Goal: Task Accomplishment & Management: Use online tool/utility

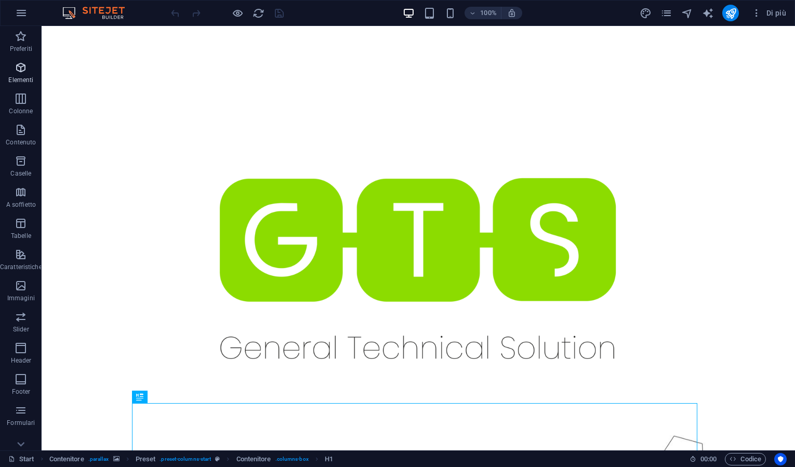
click at [21, 72] on icon "button" at bounding box center [21, 67] width 12 height 12
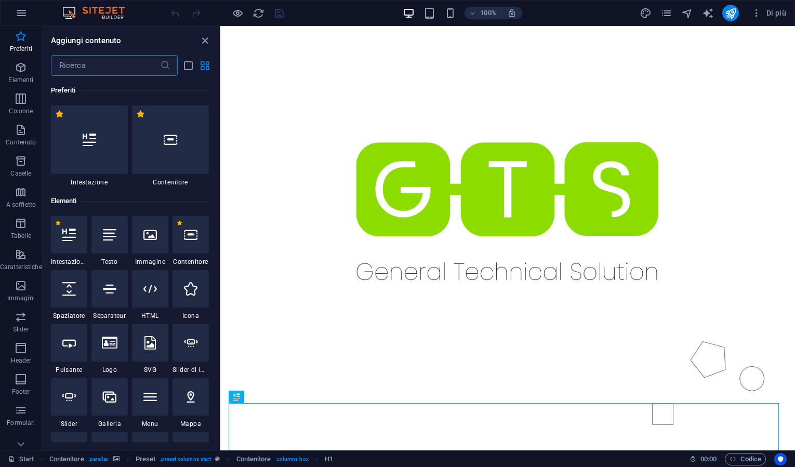
click at [98, 69] on input "text" at bounding box center [105, 65] width 109 height 21
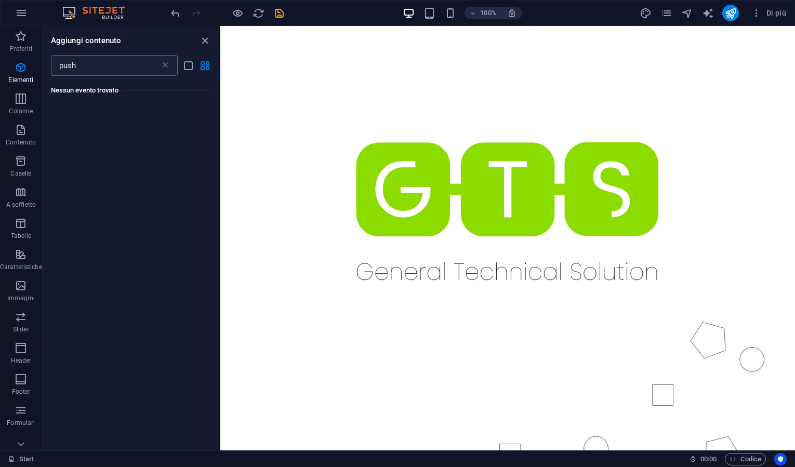
click at [84, 67] on input "push" at bounding box center [105, 65] width 109 height 21
click at [94, 64] on input "pusch" at bounding box center [105, 65] width 109 height 21
click at [77, 66] on input "pus" at bounding box center [105, 65] width 109 height 21
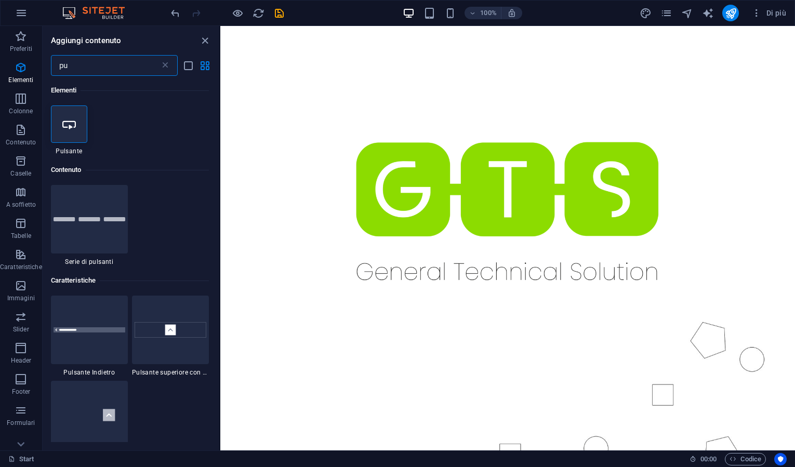
type input "pu"
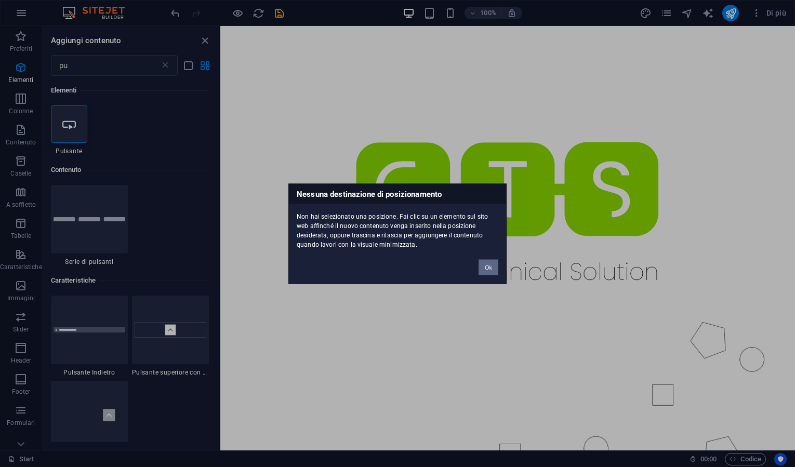
click at [485, 269] on button "Ok" at bounding box center [489, 267] width 20 height 16
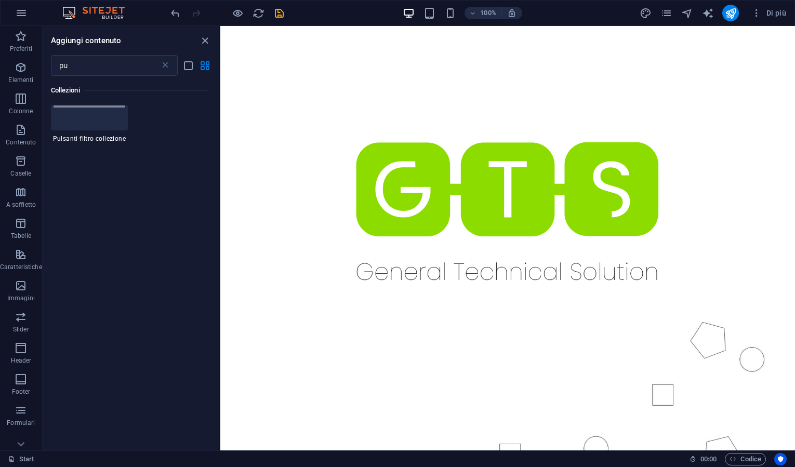
scroll to position [1071, 0]
click at [167, 65] on icon at bounding box center [165, 65] width 10 height 10
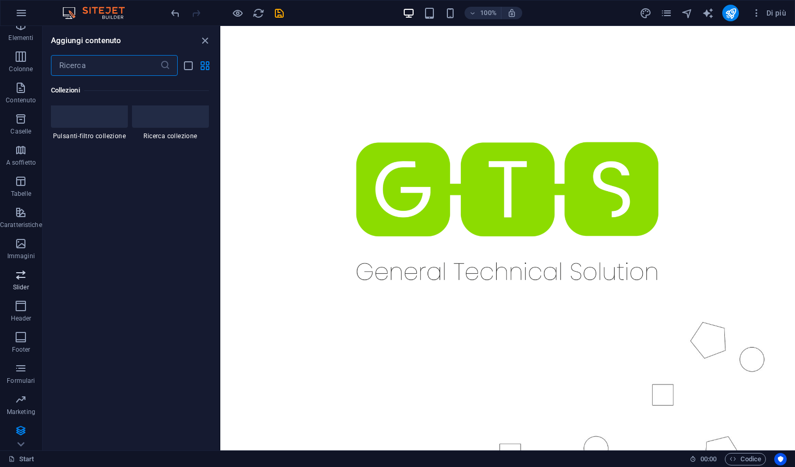
scroll to position [43, 0]
click at [22, 400] on icon "button" at bounding box center [21, 398] width 12 height 12
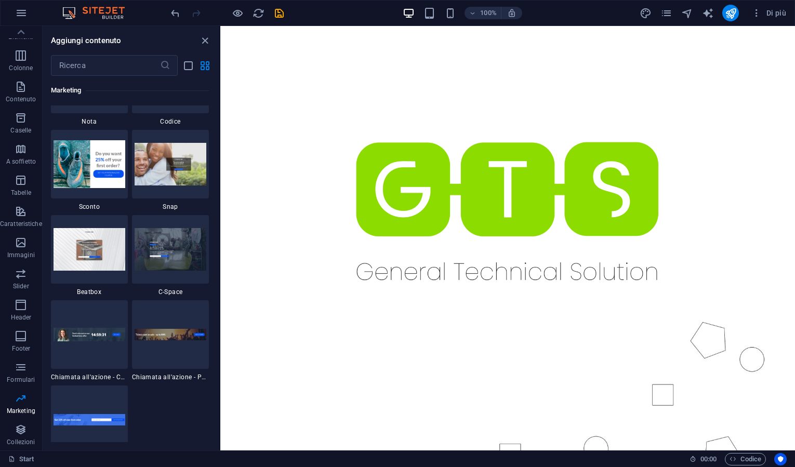
scroll to position [9127, 0]
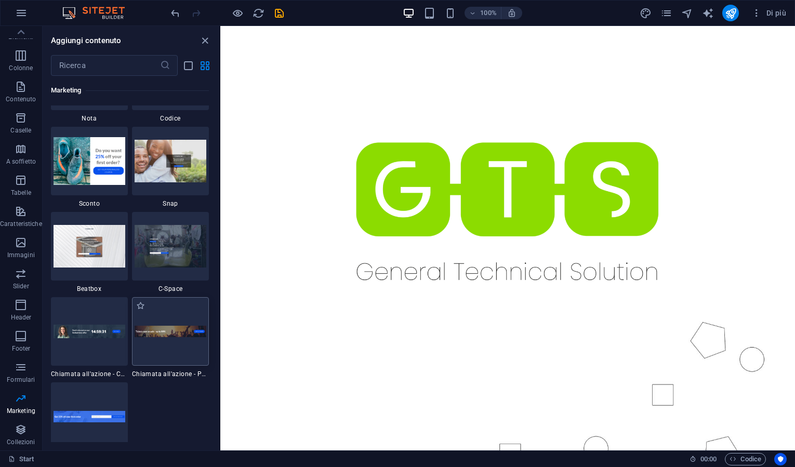
click at [171, 351] on div at bounding box center [170, 331] width 77 height 69
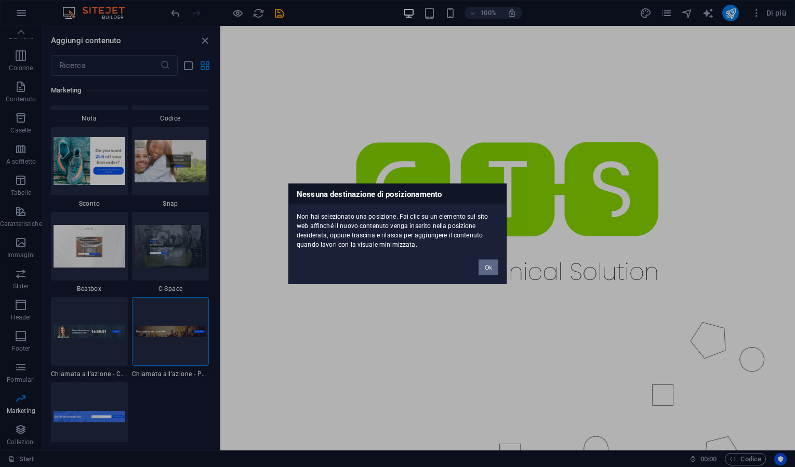
click at [489, 269] on button "Ok" at bounding box center [489, 267] width 20 height 16
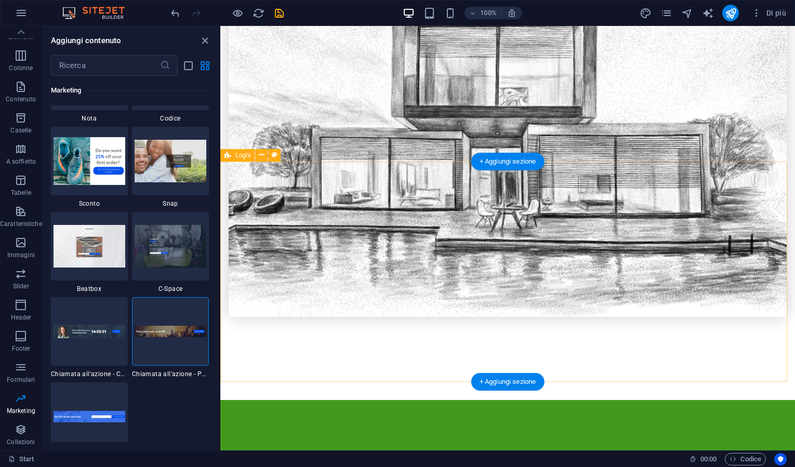
scroll to position [1515, 0]
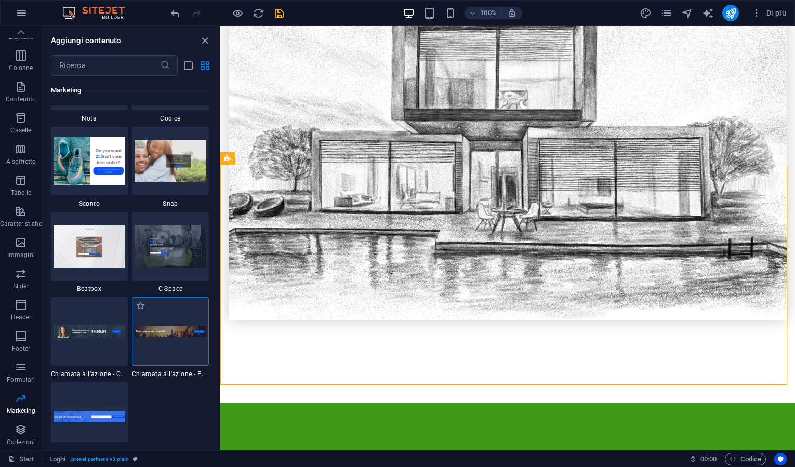
click at [181, 318] on div at bounding box center [170, 331] width 77 height 69
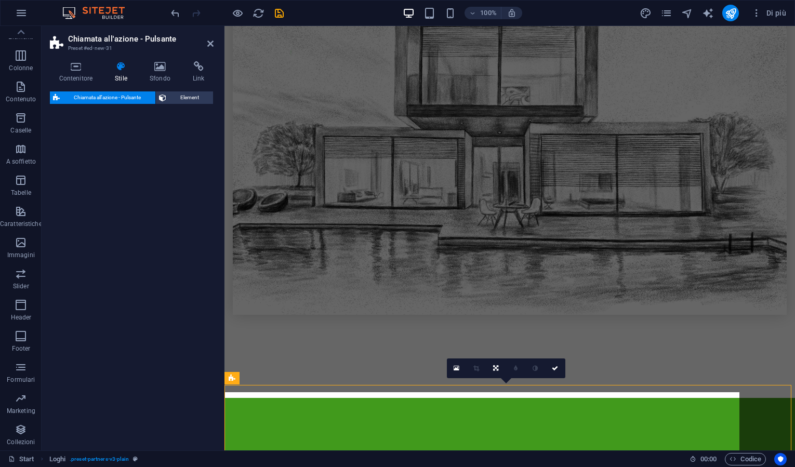
select select "rem"
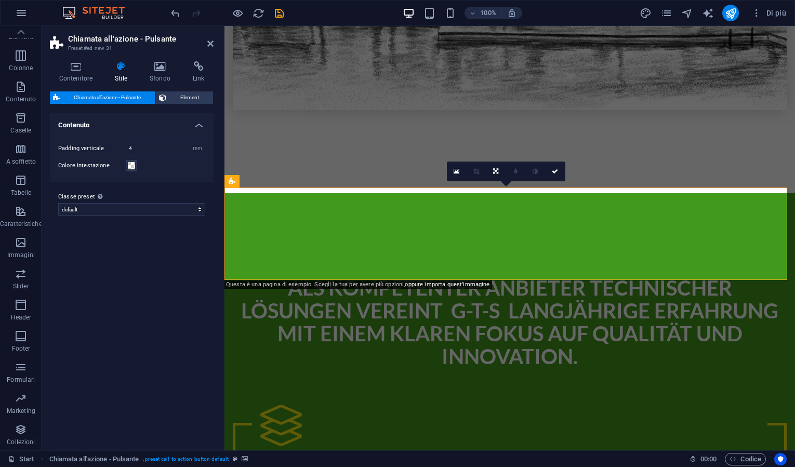
scroll to position [1722, 0]
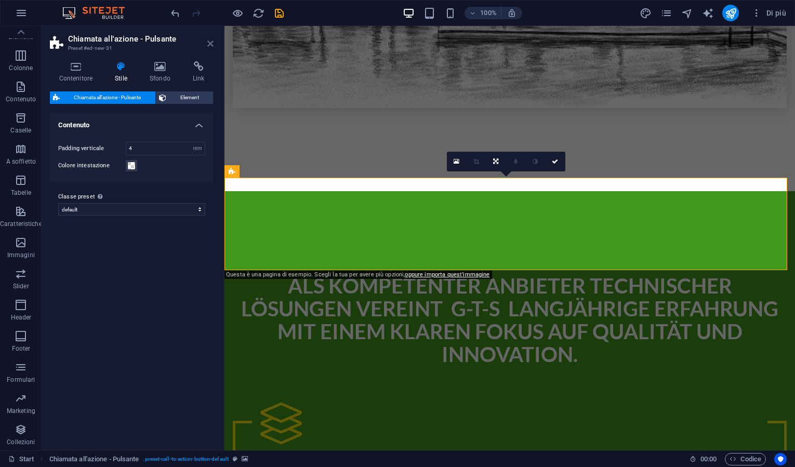
click at [211, 44] on icon at bounding box center [210, 44] width 6 height 8
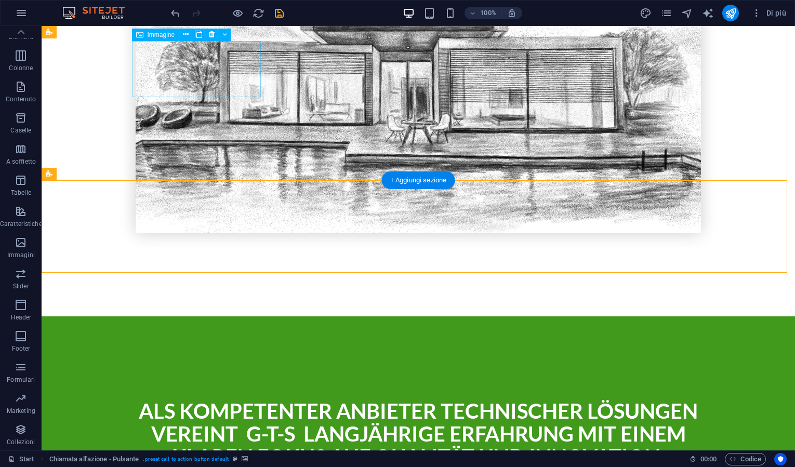
scroll to position [1687, 0]
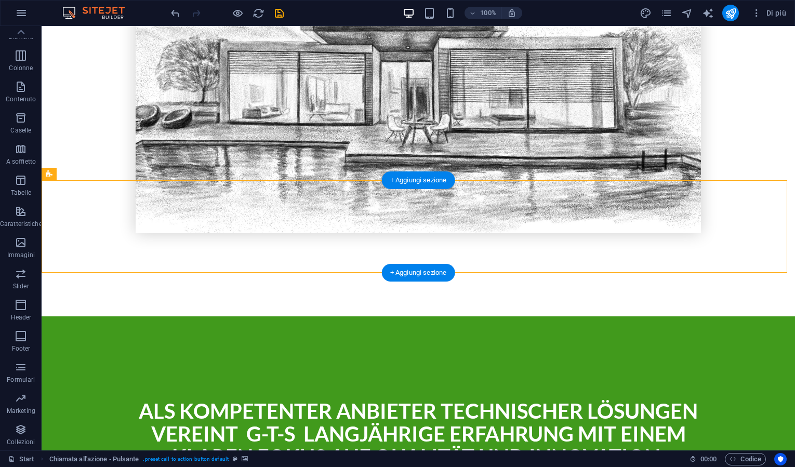
select select "rem"
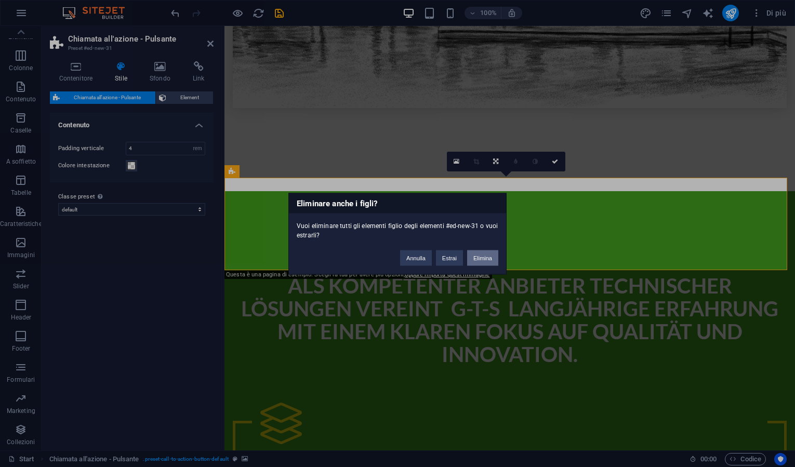
click at [481, 253] on button "Elimina" at bounding box center [482, 258] width 31 height 16
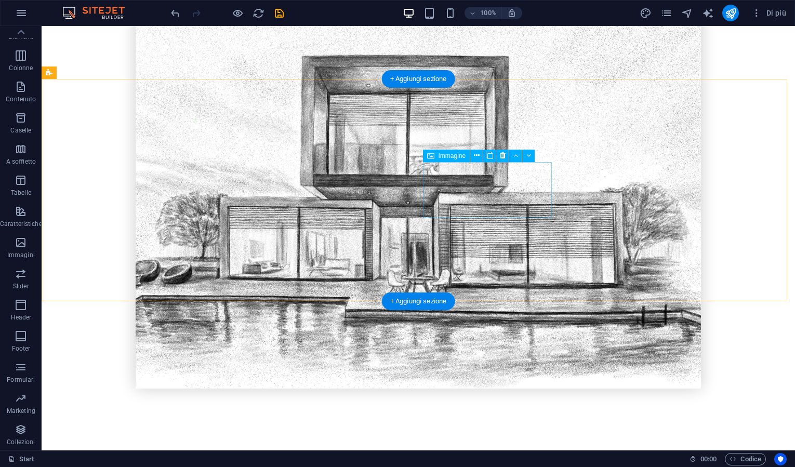
scroll to position [1566, 0]
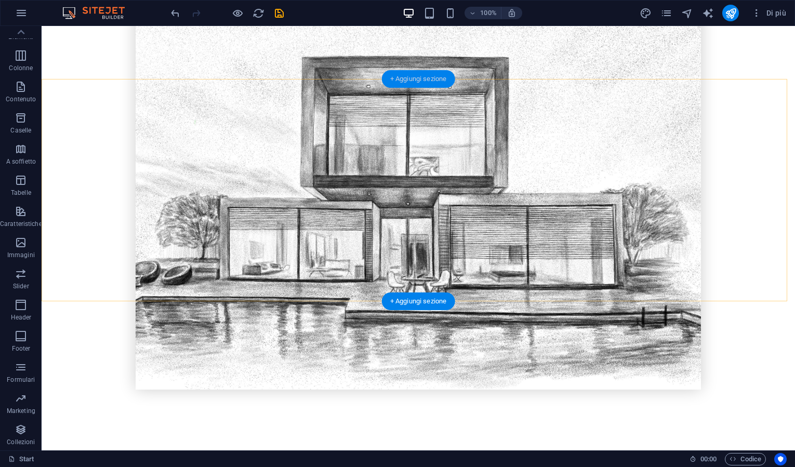
click at [426, 83] on div "+ Aggiungi sezione" at bounding box center [418, 79] width 73 height 18
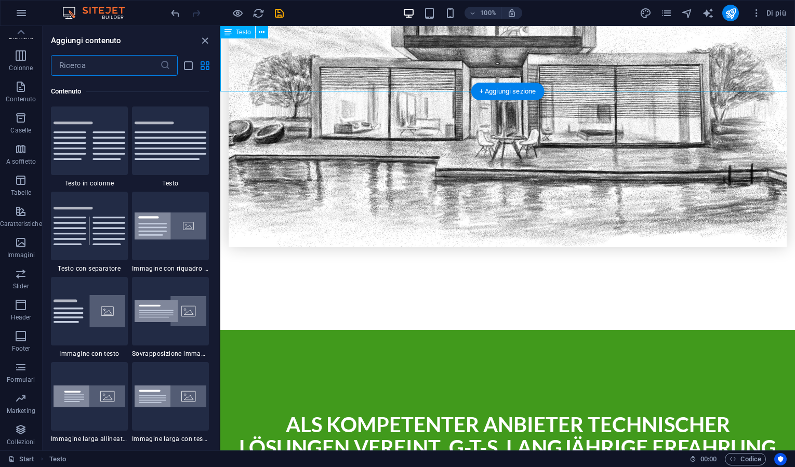
scroll to position [1819, 0]
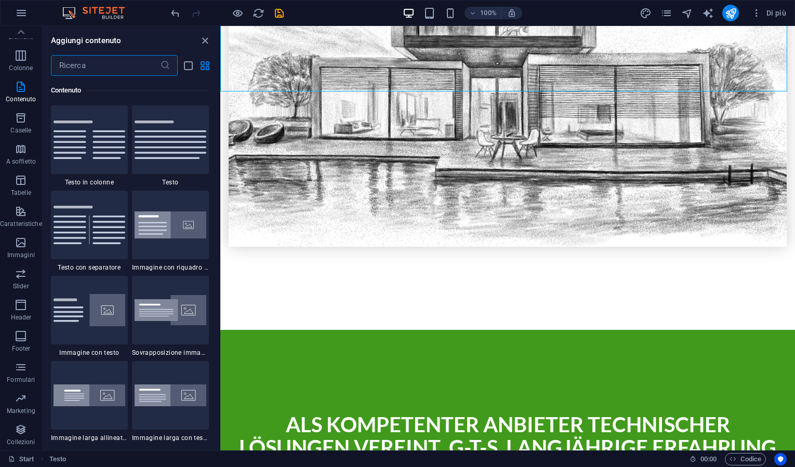
click at [106, 70] on input "text" at bounding box center [105, 65] width 109 height 21
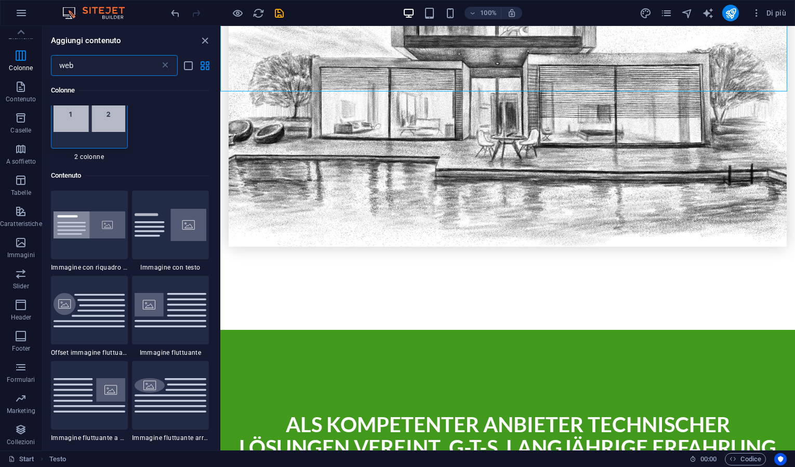
scroll to position [0, 0]
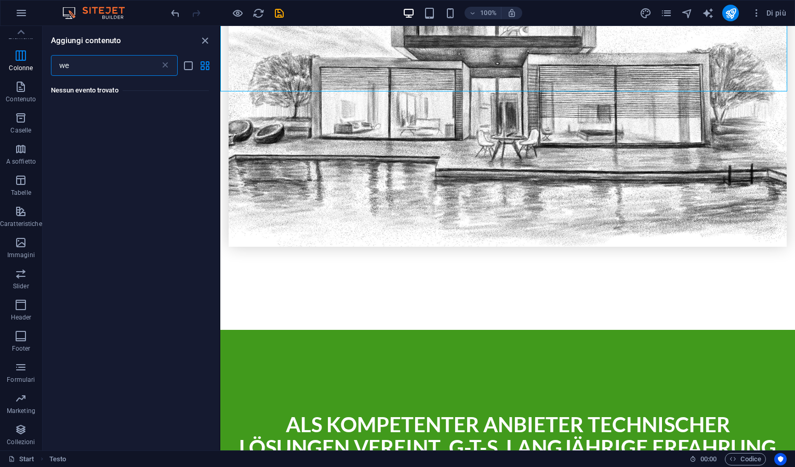
type input "w"
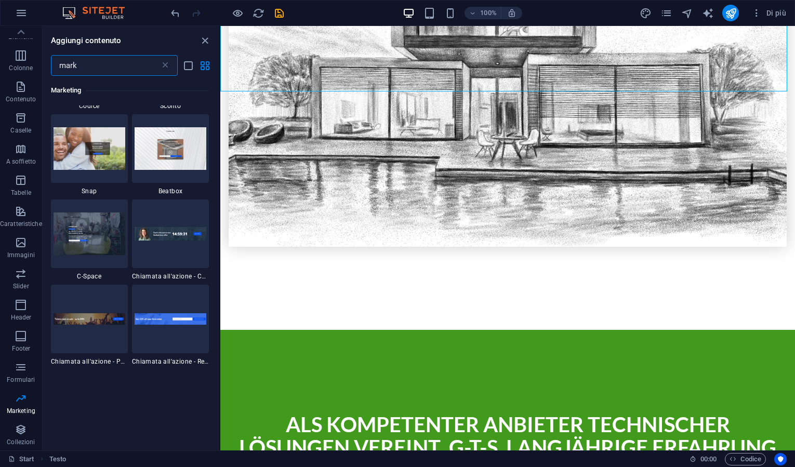
scroll to position [398, 0]
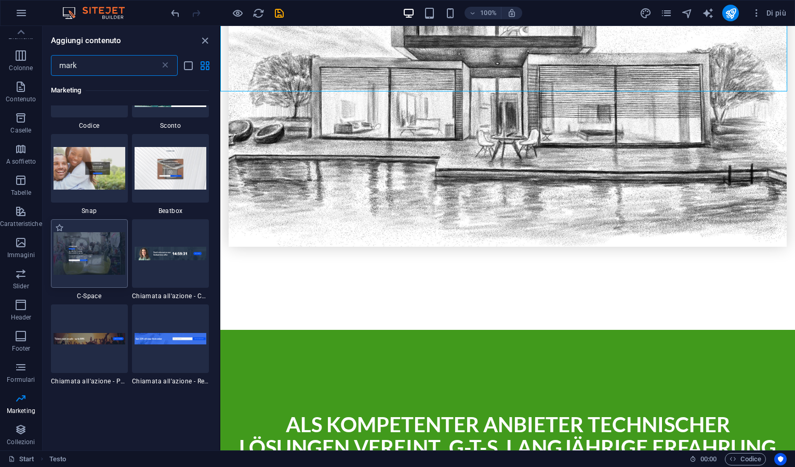
type input "mark"
click at [112, 266] on img at bounding box center [90, 253] width 72 height 42
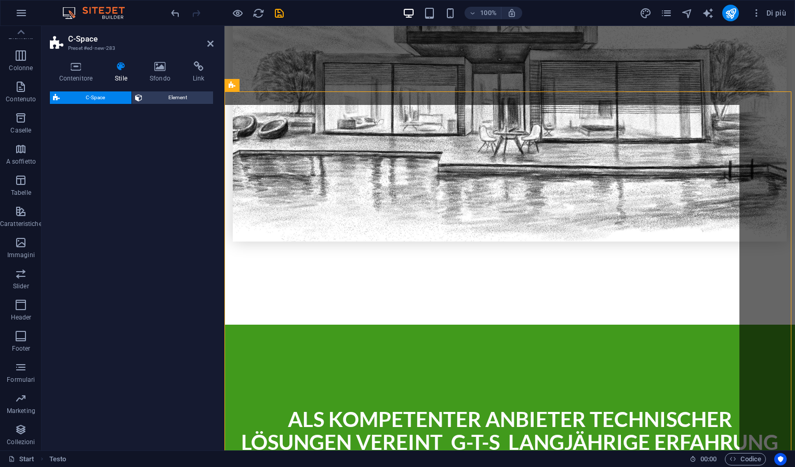
select select "%"
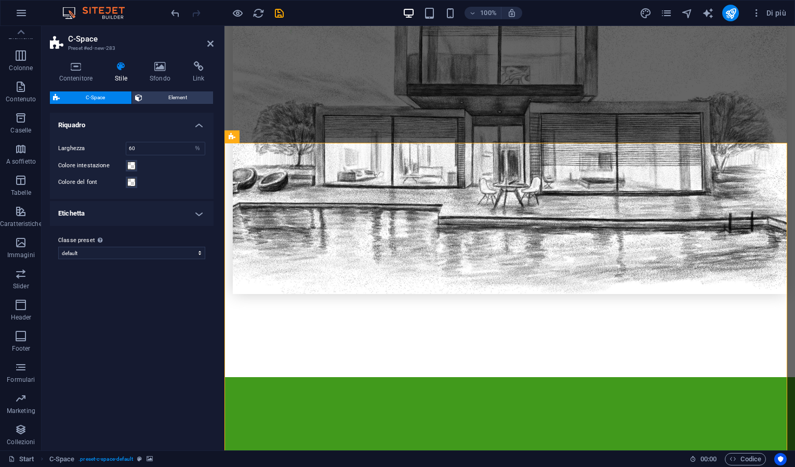
scroll to position [1534, 0]
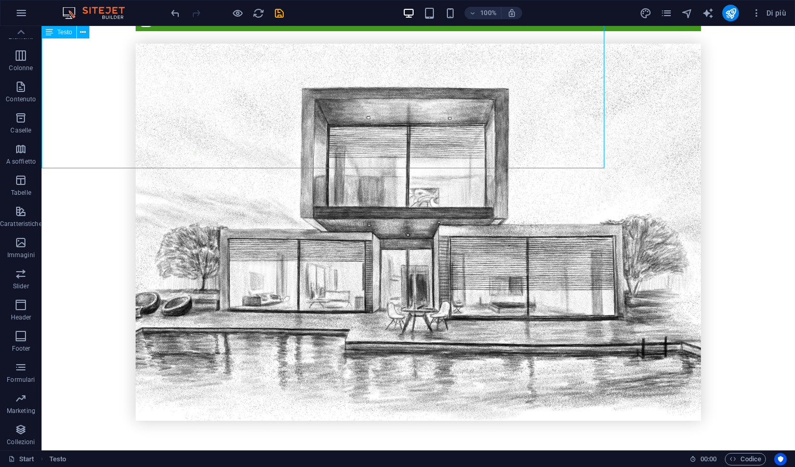
scroll to position [1512, 0]
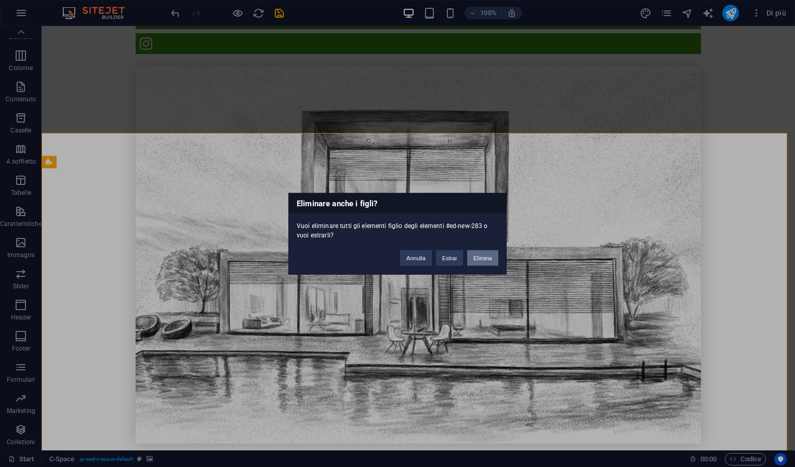
click at [477, 260] on button "Elimina" at bounding box center [482, 258] width 31 height 16
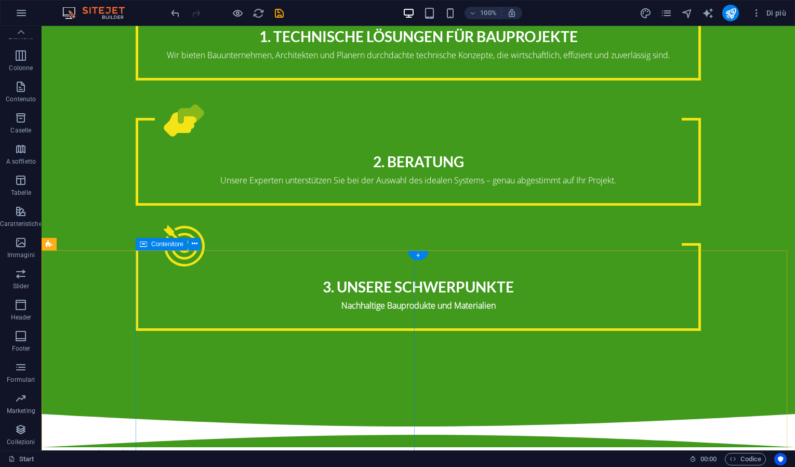
scroll to position [2221, 0]
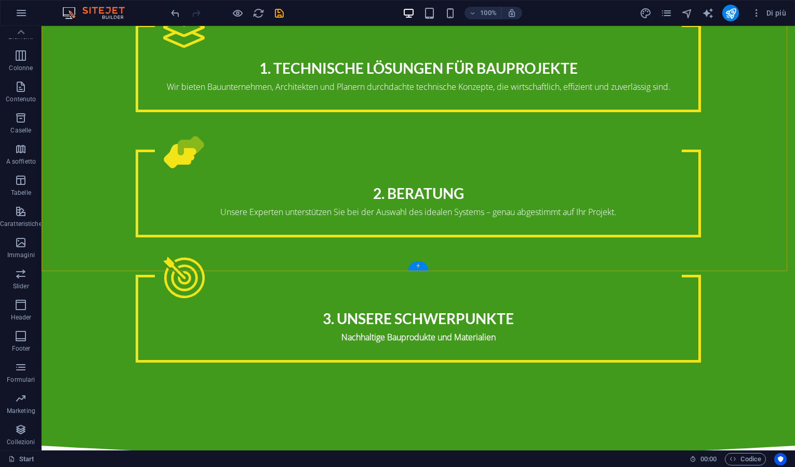
click at [416, 265] on div "+" at bounding box center [418, 265] width 20 height 9
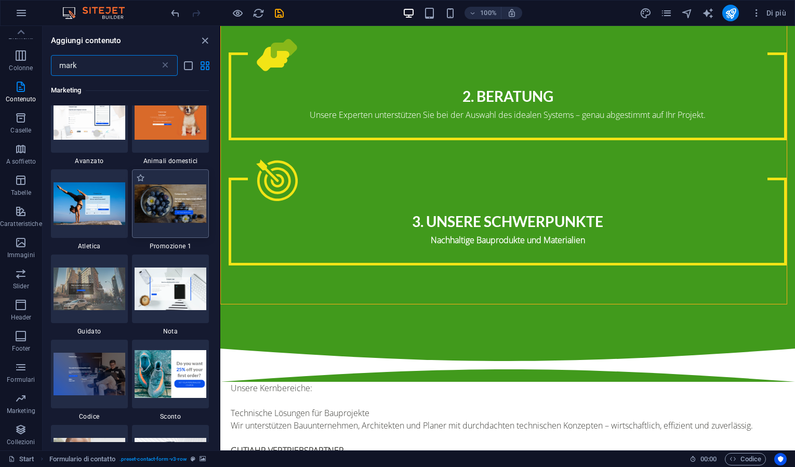
scroll to position [106, 0]
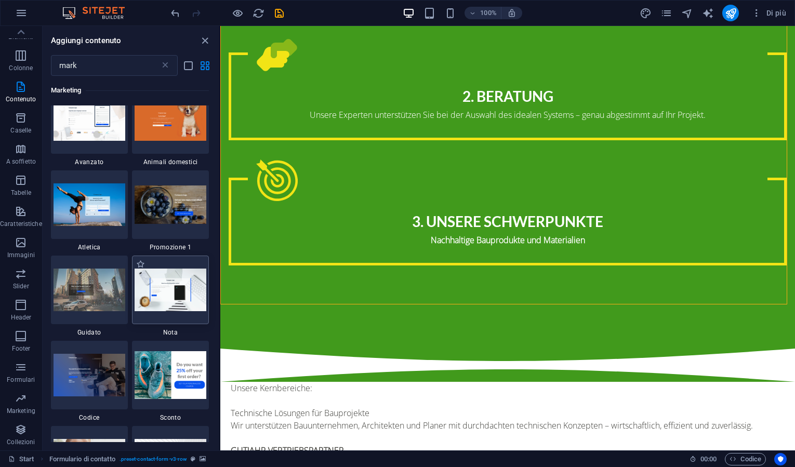
click at [151, 304] on img at bounding box center [171, 290] width 72 height 42
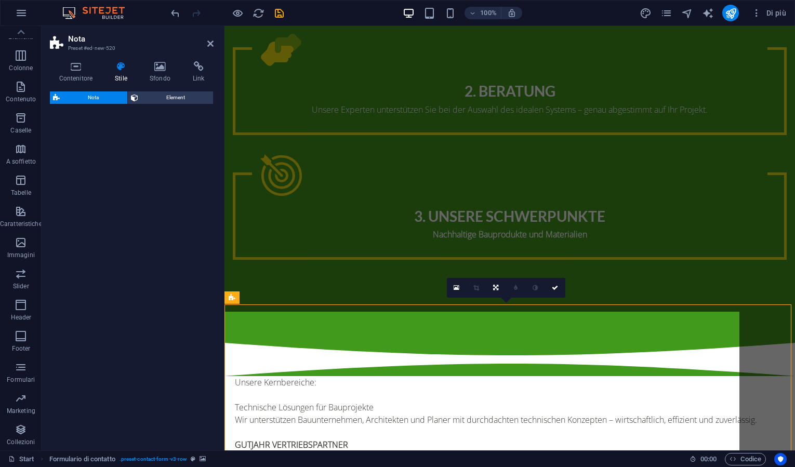
select select "rem"
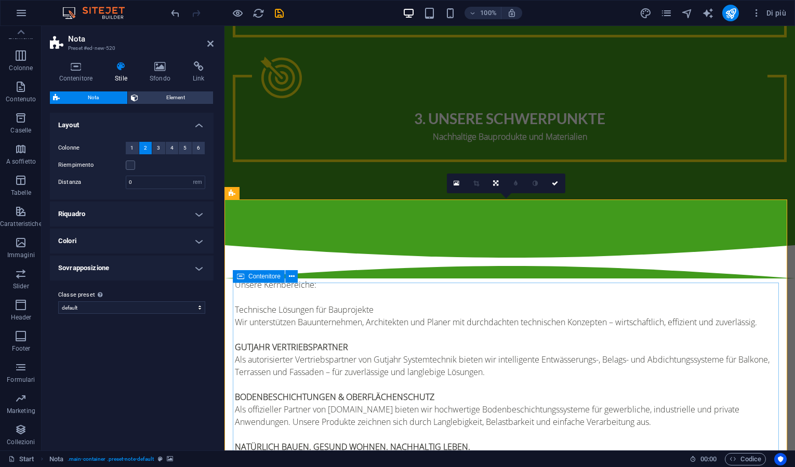
scroll to position [2315, 0]
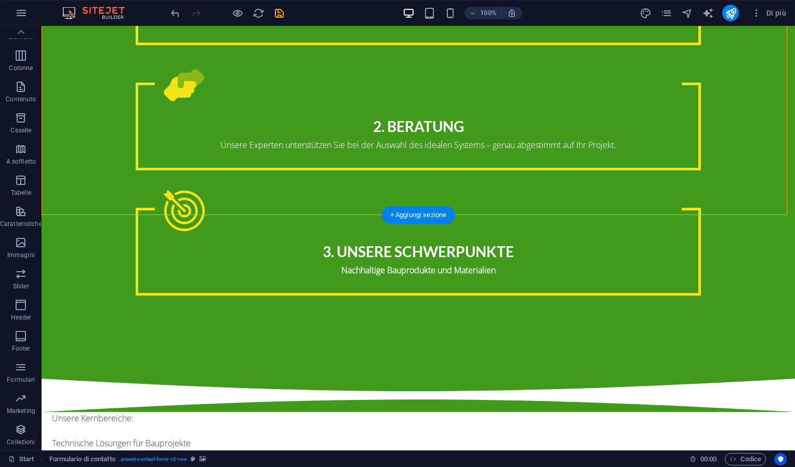
scroll to position [2296, 0]
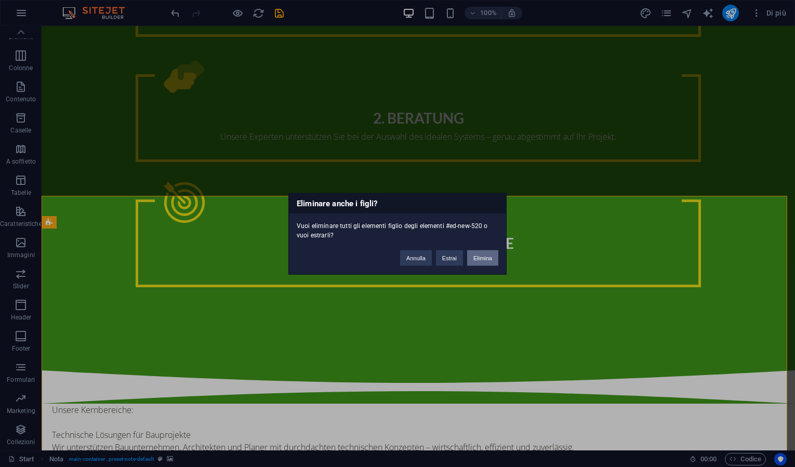
click at [480, 257] on button "Elimina" at bounding box center [482, 258] width 31 height 16
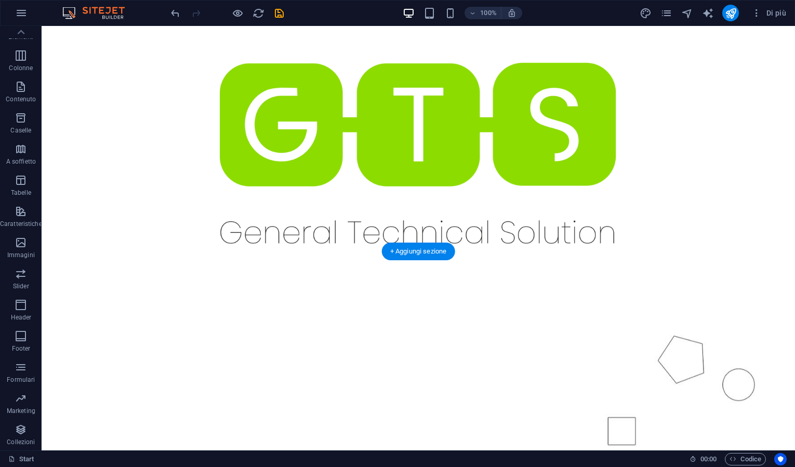
scroll to position [0, 0]
